Goal: Information Seeking & Learning: Learn about a topic

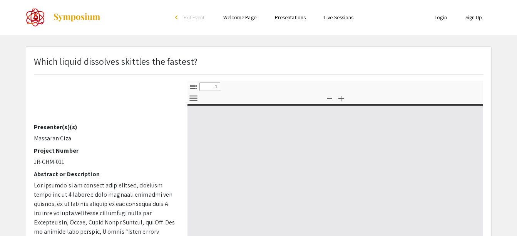
scroll to position [65, 0]
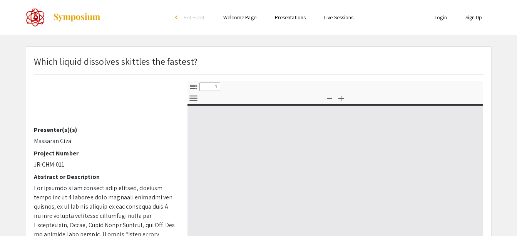
select select "custom"
type input "0"
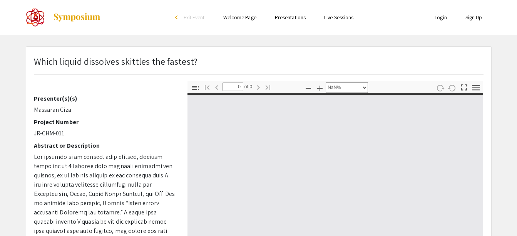
scroll to position [97, 0]
select select "auto"
type input "1"
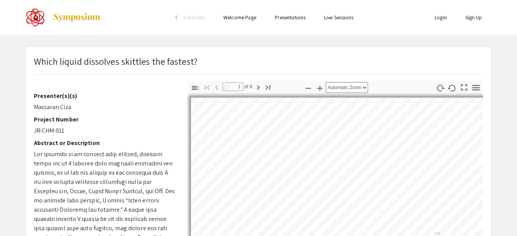
select select "auto"
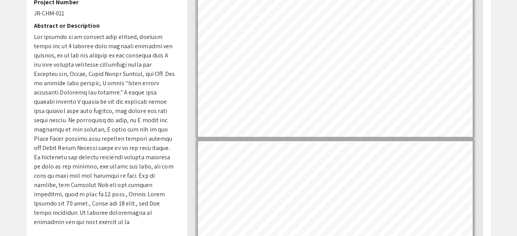
scroll to position [118, 0]
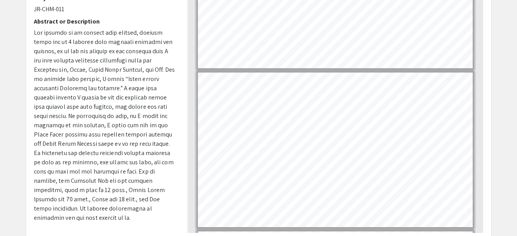
type input "1"
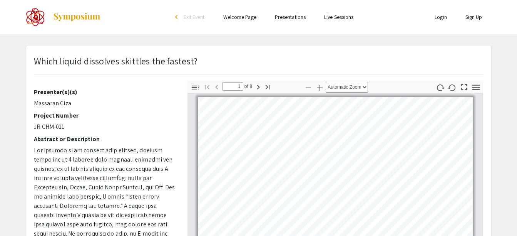
scroll to position [0, 0]
click at [322, 90] on icon "button" at bounding box center [319, 88] width 9 height 9
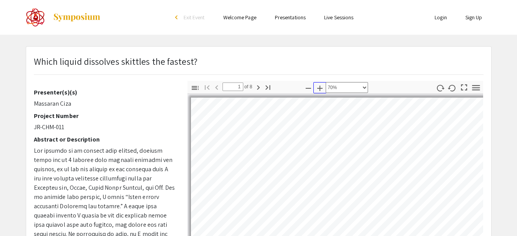
click at [322, 90] on icon "button" at bounding box center [319, 88] width 9 height 9
select select "custom"
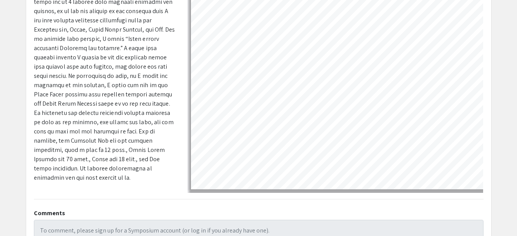
scroll to position [167, 0]
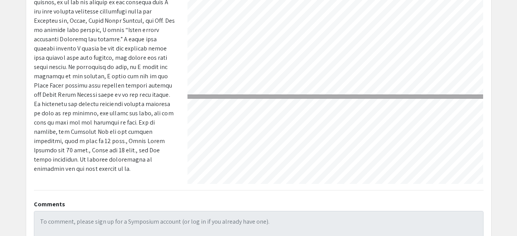
type input "2"
select select "custom"
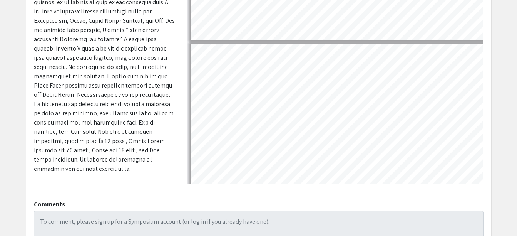
scroll to position [135, 0]
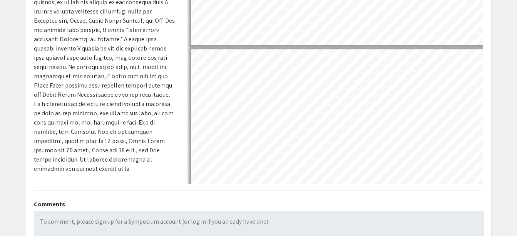
type input "1"
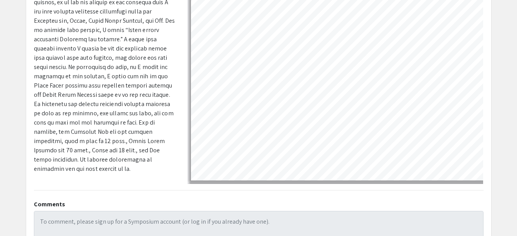
scroll to position [0, 0]
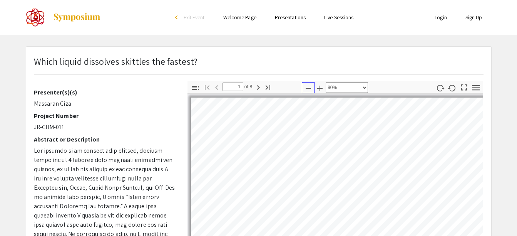
click at [310, 89] on icon "button" at bounding box center [308, 88] width 9 height 9
select select "custom"
type input "2"
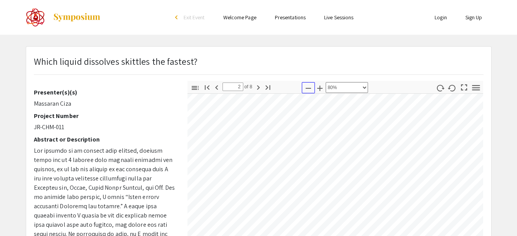
scroll to position [232, 0]
click at [310, 89] on icon "button" at bounding box center [308, 88] width 9 height 9
select select "custom"
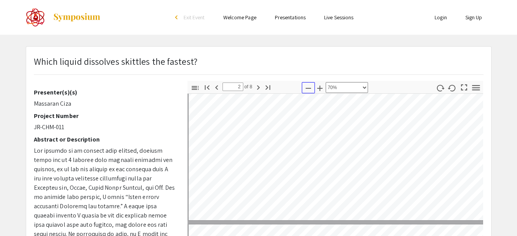
scroll to position [269, 2]
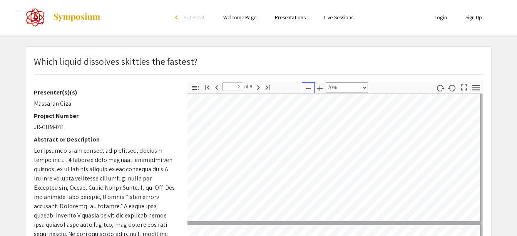
type input "3"
select select "custom"
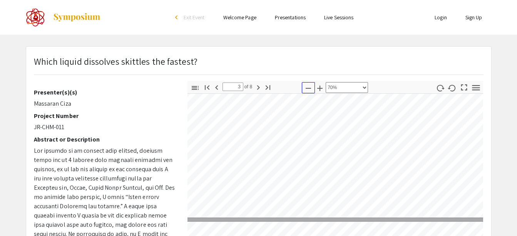
type input "4"
select select "custom"
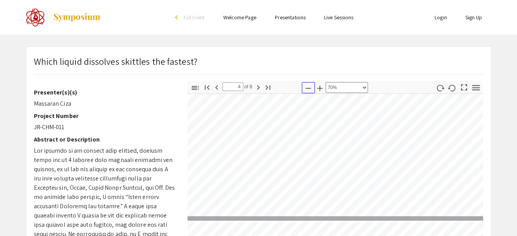
type input "3"
select select "custom"
